Goal: Use online tool/utility: Use online tool/utility

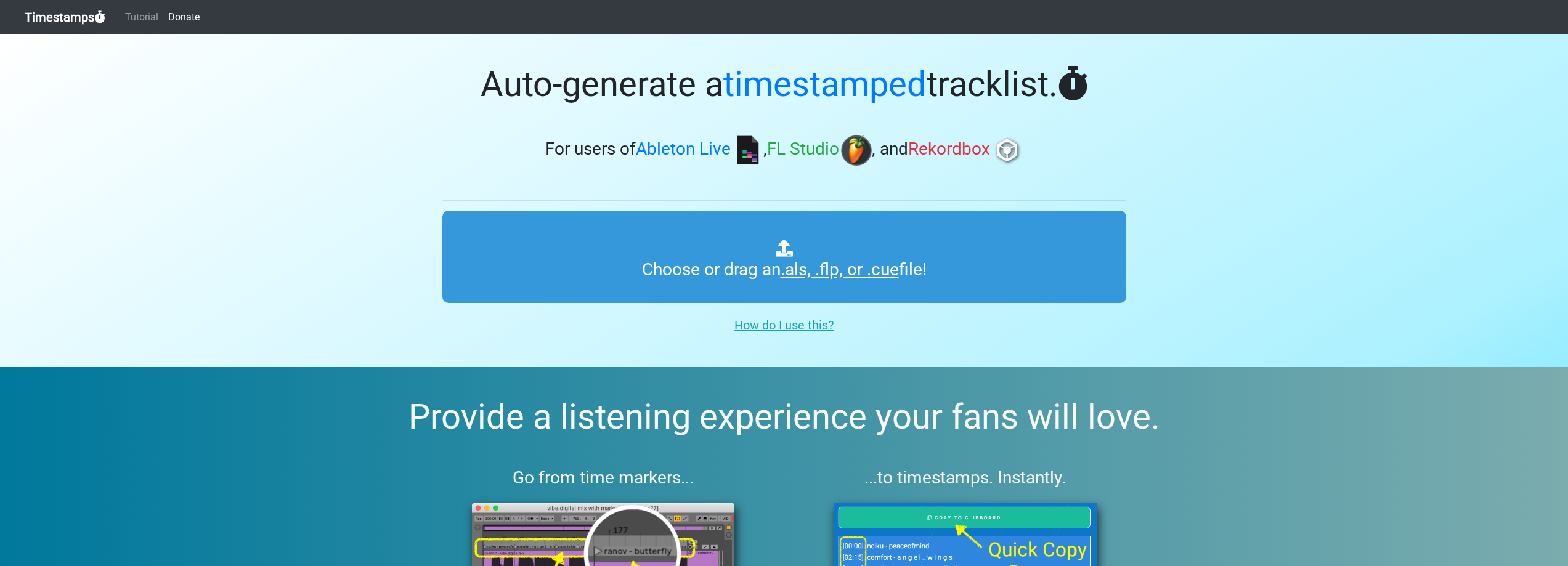
type input "C:\fakepath\01 Never Alone.cue"
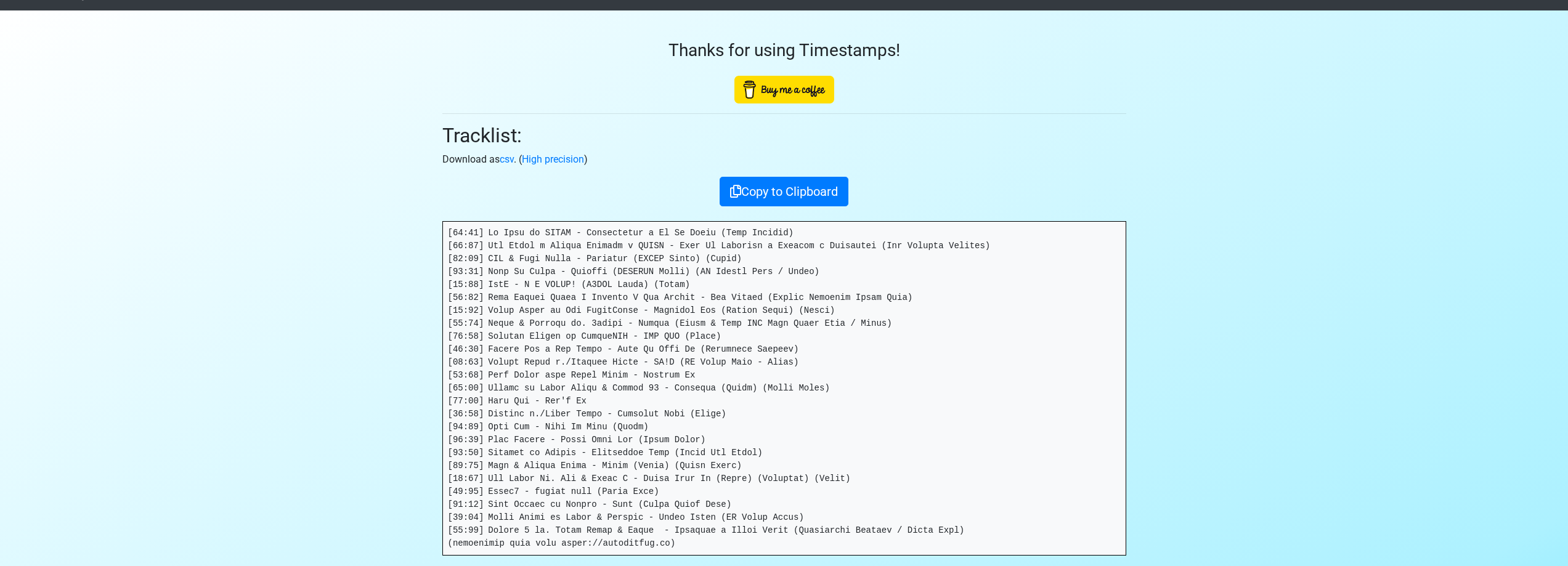
scroll to position [61, 0]
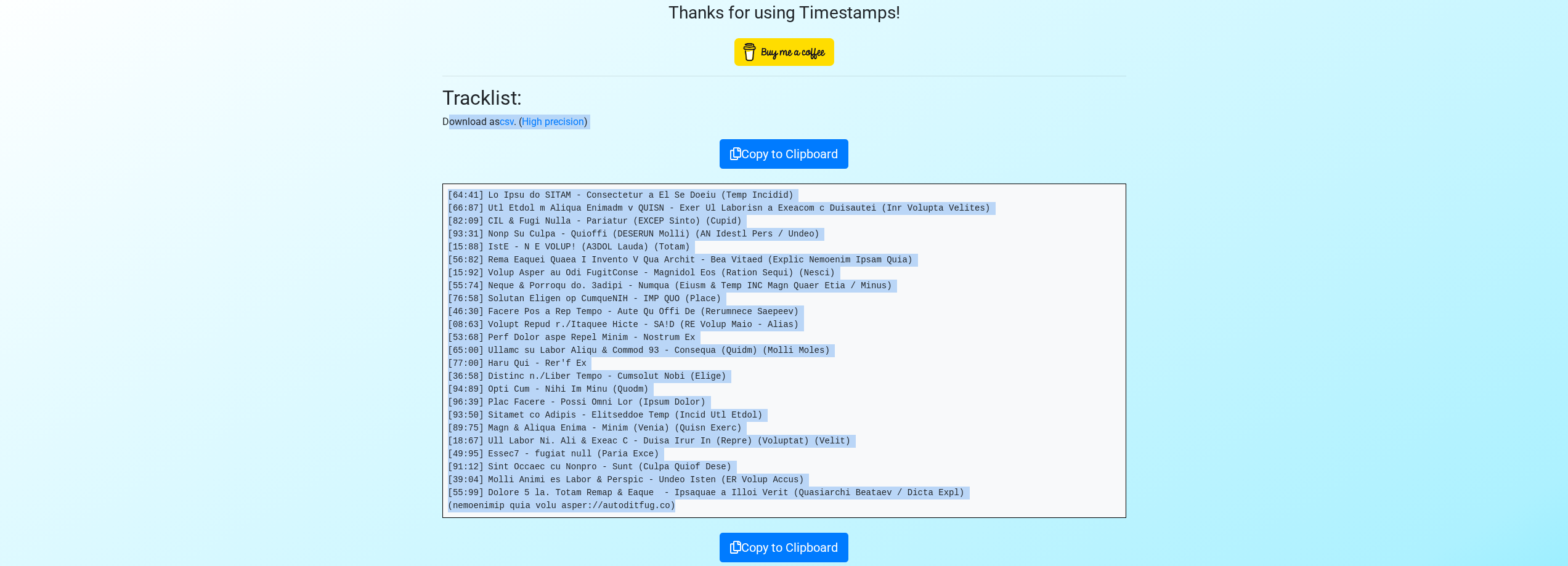
drag, startPoint x: 661, startPoint y: 506, endPoint x: 443, endPoint y: 127, distance: 437.2
click at [443, 127] on div "Thanks for using Timestamps! Tracklist: Download as csv . ( High precision ) Co…" at bounding box center [784, 268] width 702 height 589
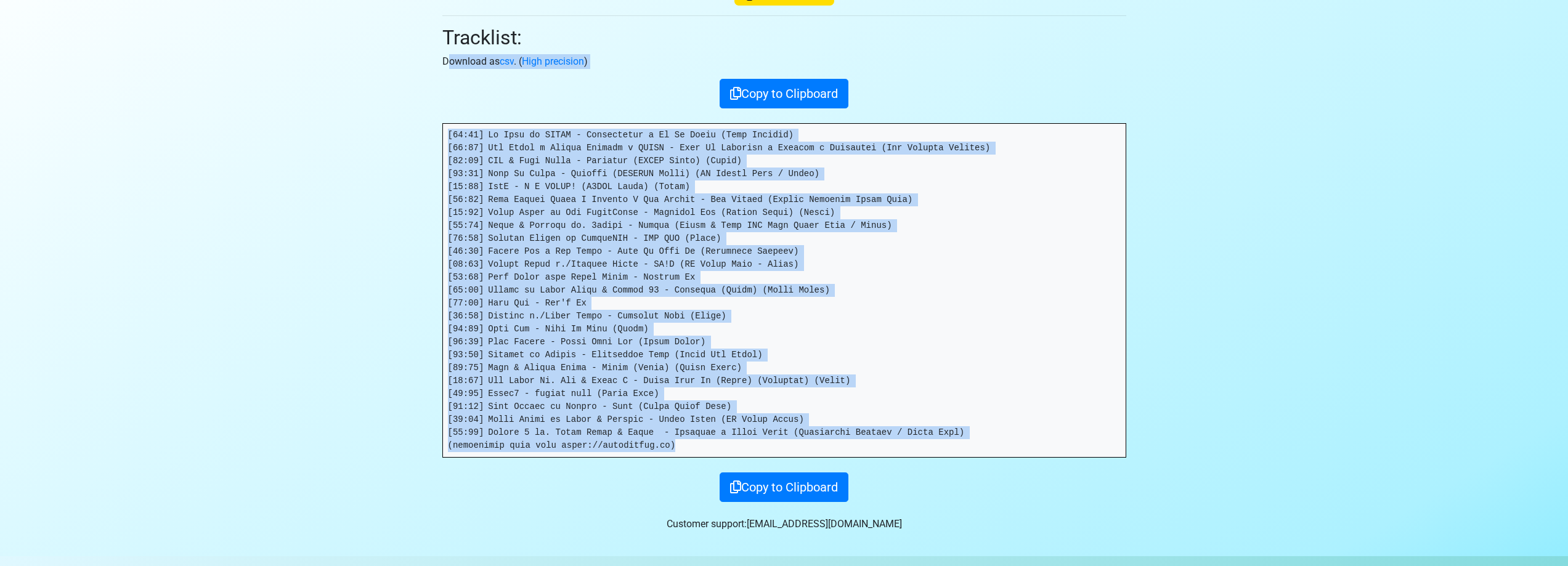
scroll to position [123, 0]
click at [848, 288] on pre at bounding box center [784, 289] width 683 height 333
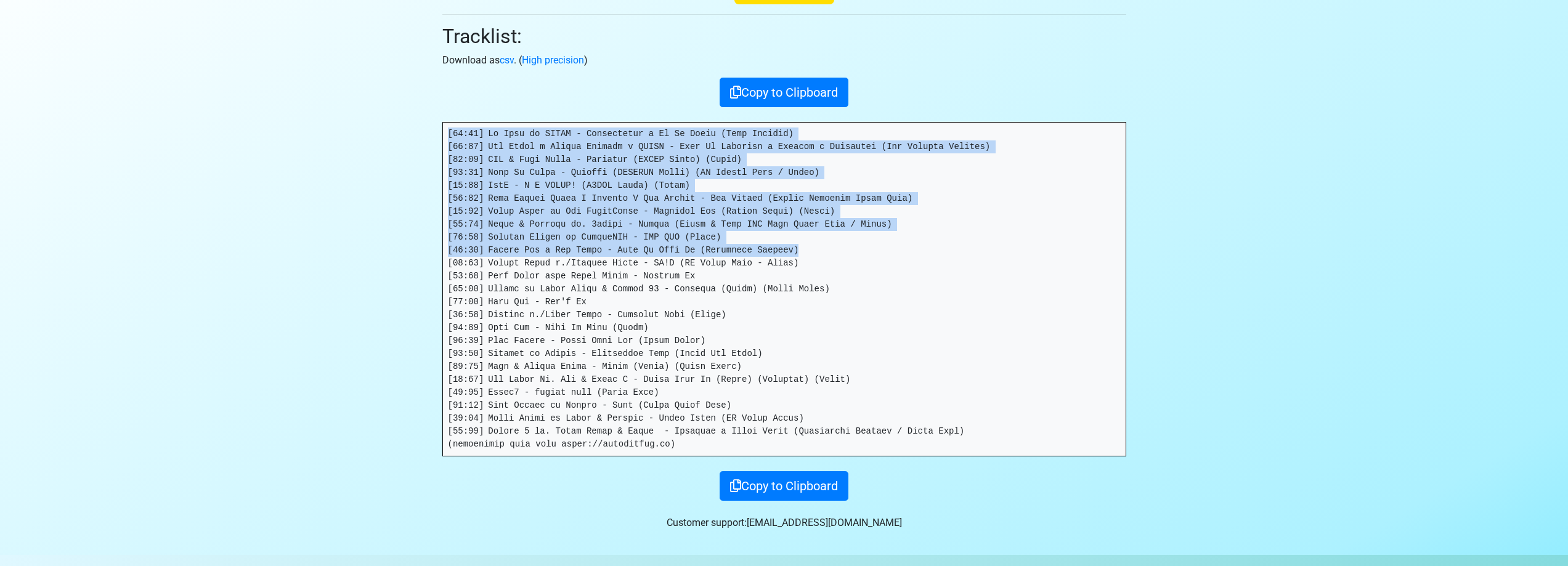
drag, startPoint x: 632, startPoint y: 241, endPoint x: 364, endPoint y: 106, distance: 300.1
click at [364, 106] on section "Thanks for using Timestamps! Tracklist: Download as csv . ( High precision ) Co…" at bounding box center [784, 232] width 1568 height 643
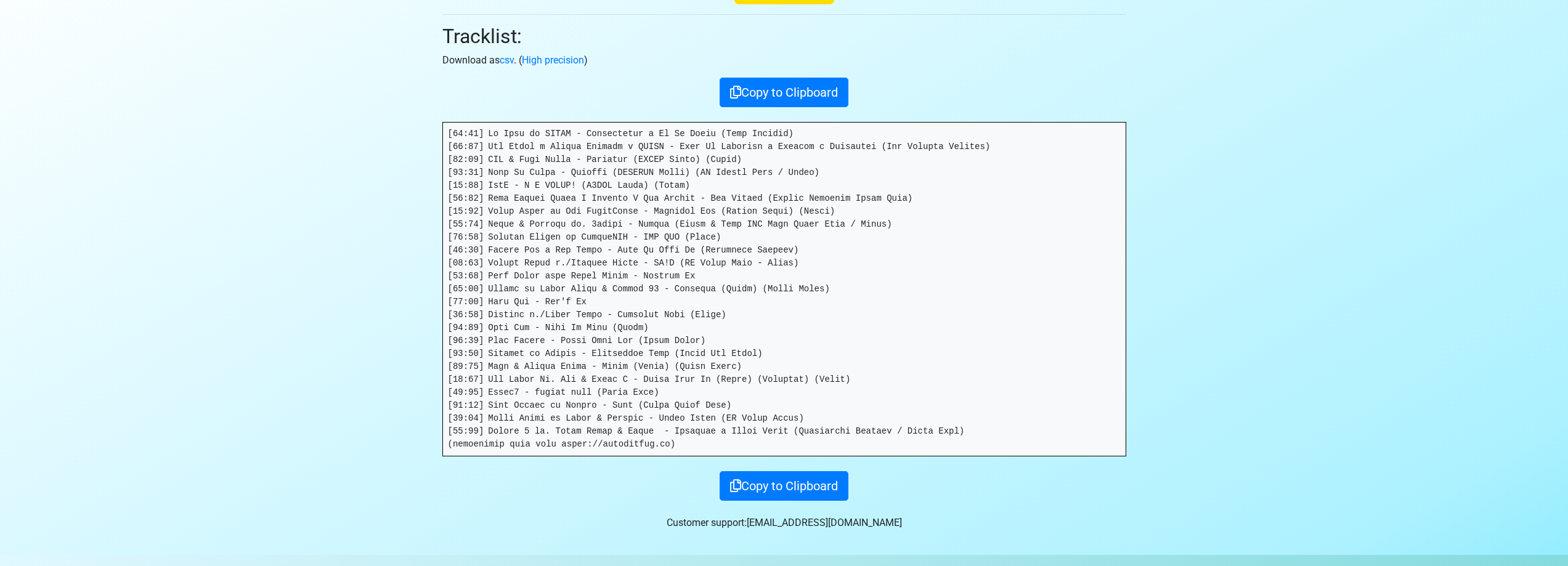
click at [914, 378] on pre at bounding box center [784, 289] width 683 height 333
click at [793, 479] on button "Copy to Clipboard" at bounding box center [784, 486] width 129 height 30
